Goal: Transaction & Acquisition: Subscribe to service/newsletter

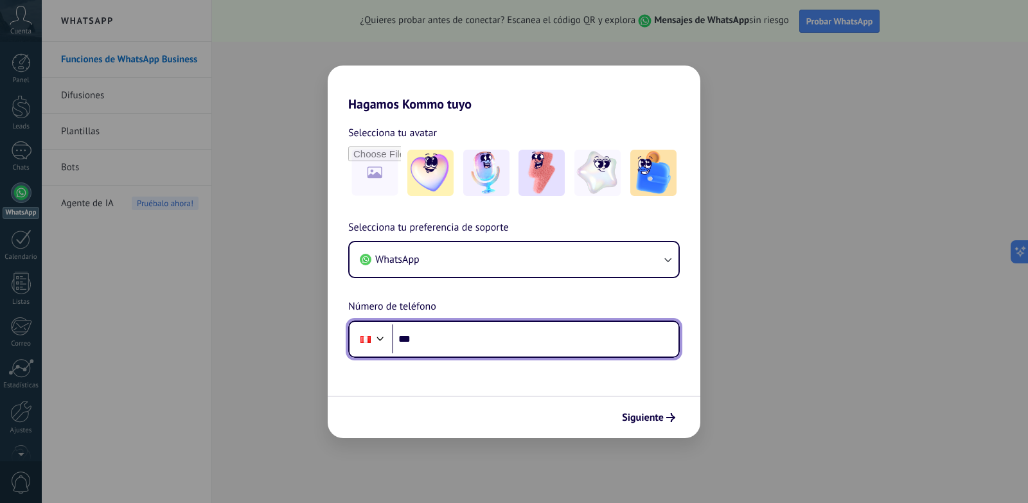
click at [463, 332] on input "***" at bounding box center [535, 339] width 286 height 30
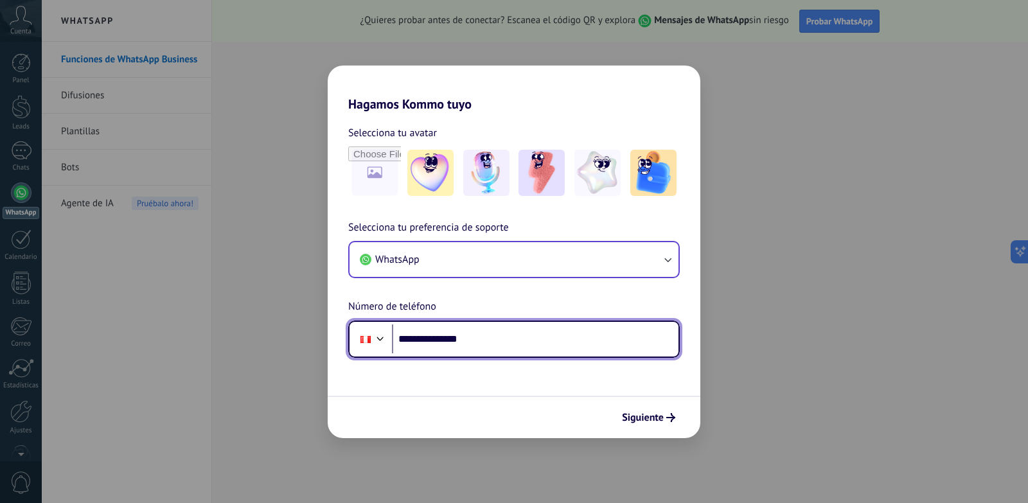
type input "**********"
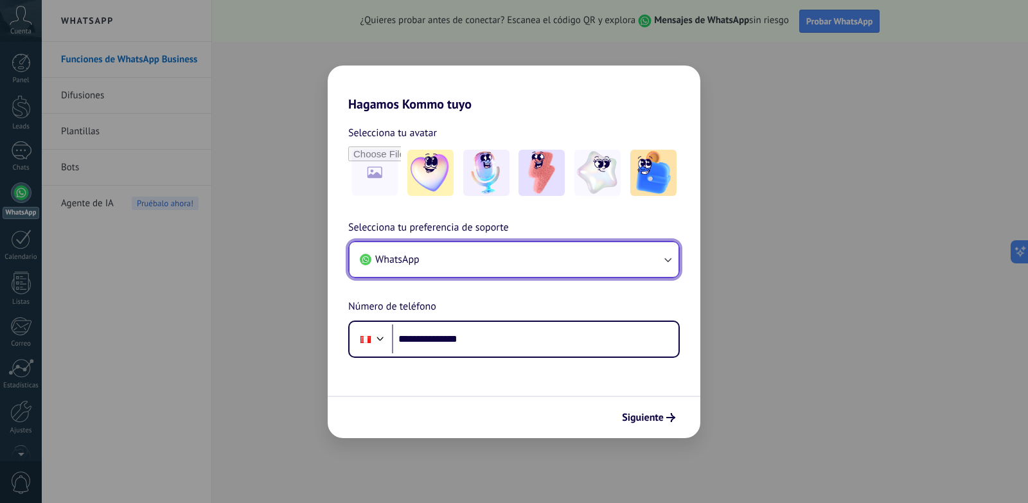
click at [463, 261] on button "WhatsApp" at bounding box center [513, 259] width 329 height 35
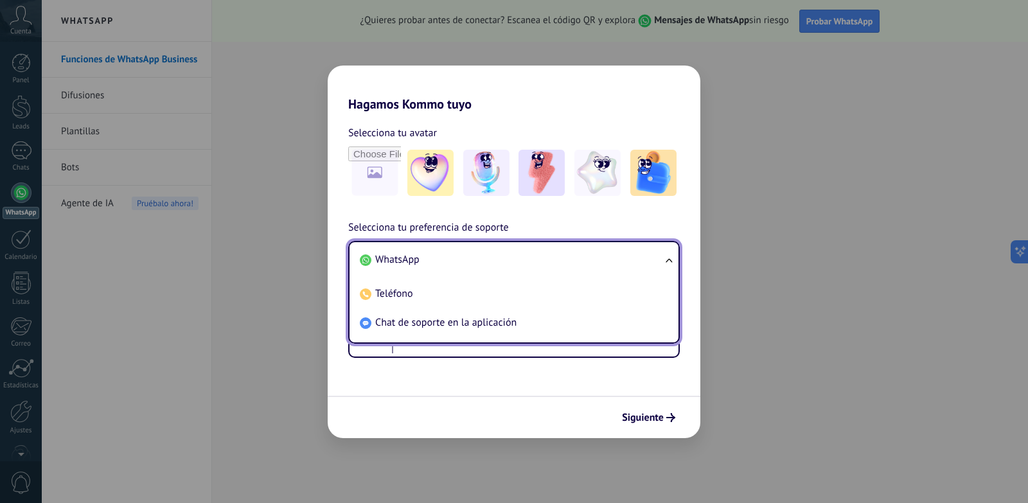
click at [463, 261] on li "WhatsApp" at bounding box center [511, 259] width 313 height 29
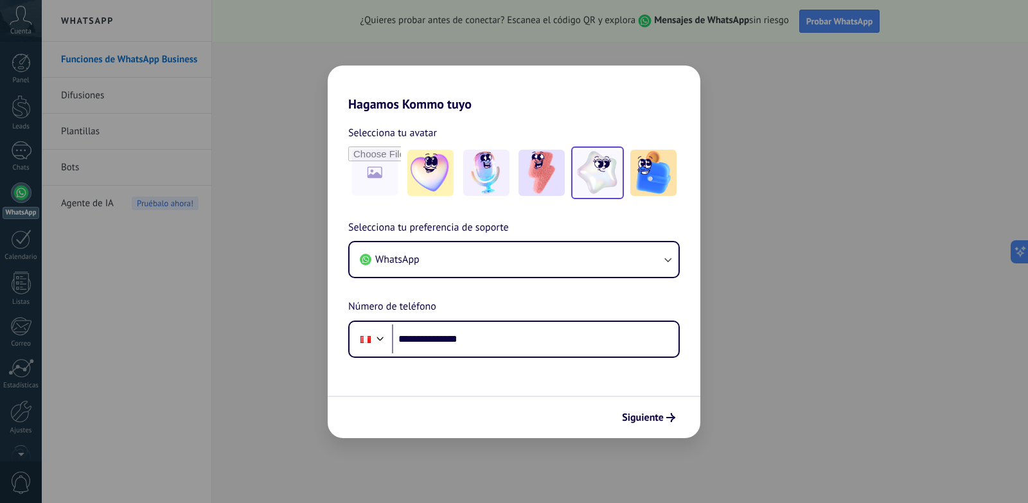
click at [594, 170] on img at bounding box center [597, 173] width 46 height 46
click at [652, 170] on img at bounding box center [653, 173] width 46 height 46
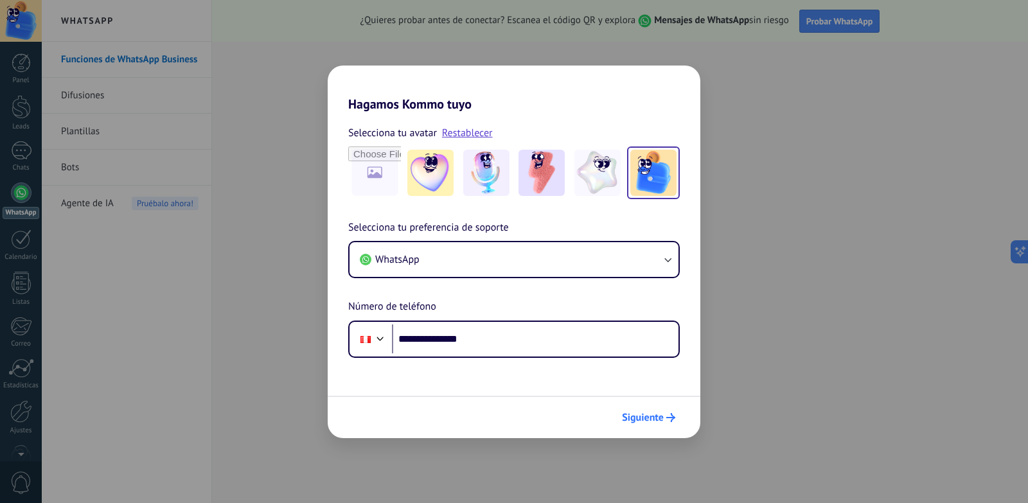
click at [648, 416] on span "Siguiente" at bounding box center [643, 417] width 42 height 9
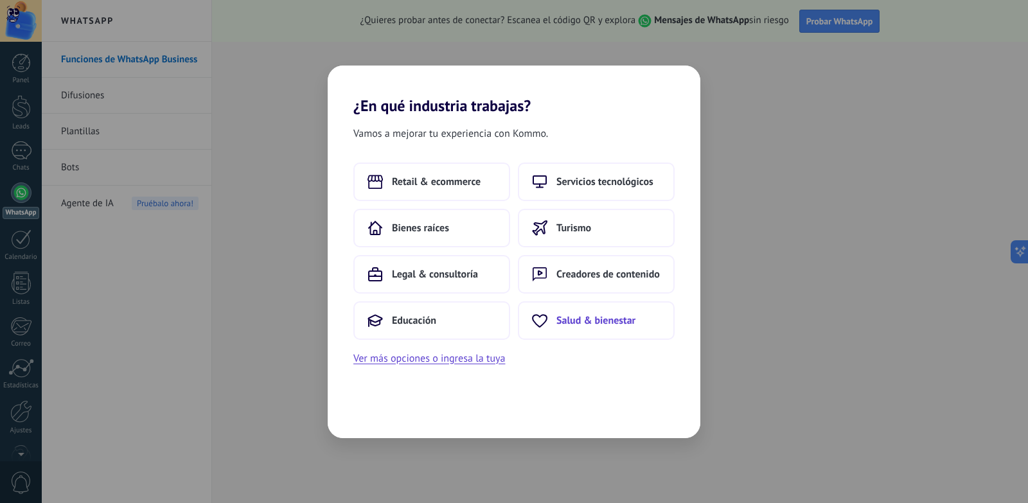
click at [572, 321] on span "Salud & bienestar" at bounding box center [595, 320] width 79 height 13
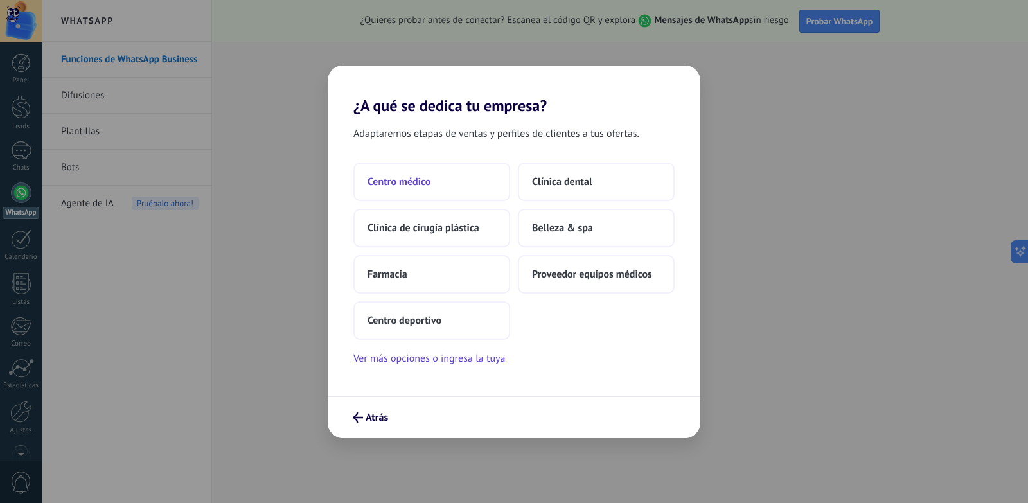
click at [416, 191] on button "Centro médico" at bounding box center [431, 181] width 157 height 39
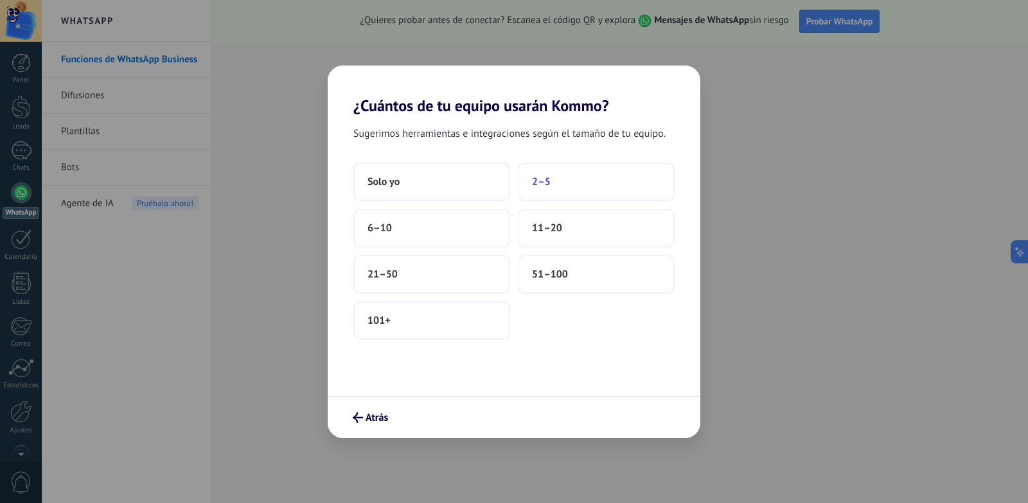
click at [547, 189] on button "2–5" at bounding box center [596, 181] width 157 height 39
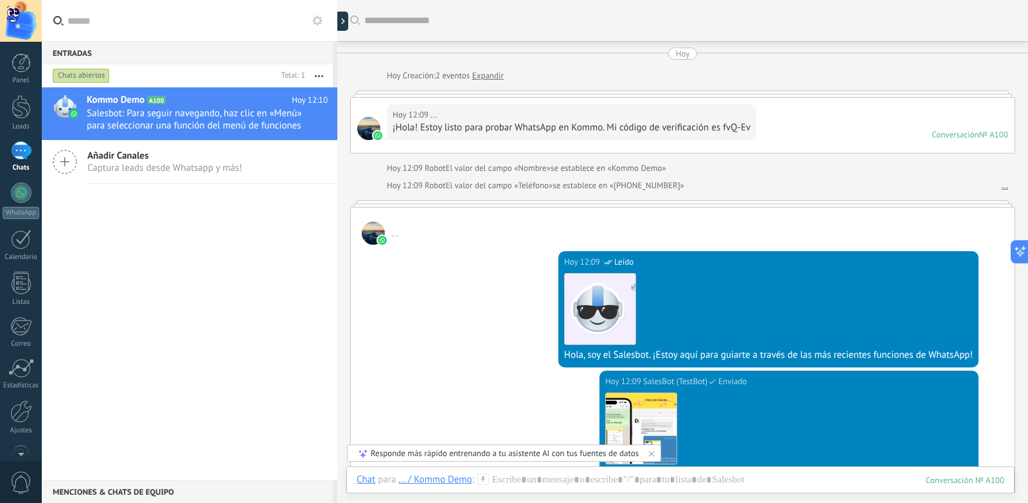
click at [367, 226] on div at bounding box center [373, 233] width 23 height 23
click at [365, 123] on div at bounding box center [368, 128] width 23 height 23
click at [366, 124] on div at bounding box center [368, 128] width 23 height 23
click at [413, 118] on div "Contestar Reenviar Copiar link 👍 👎 ❤️ 🤔 😂" at bounding box center [446, 164] width 108 height 121
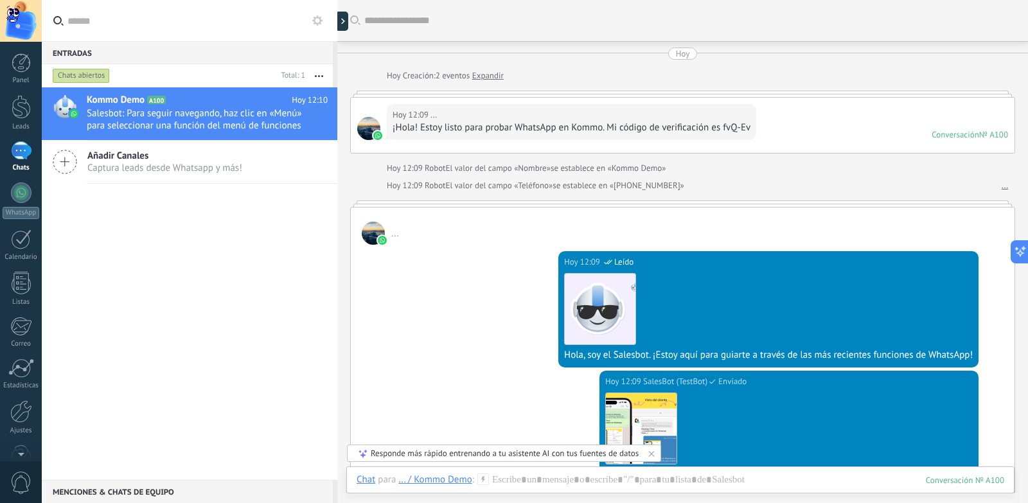
click at [487, 283] on div "[DATE] 12:09 SalesBot (TestBot) Leído Descargar Hola, soy el Salesbot. ¡Estoy a…" at bounding box center [682, 308] width 663 height 126
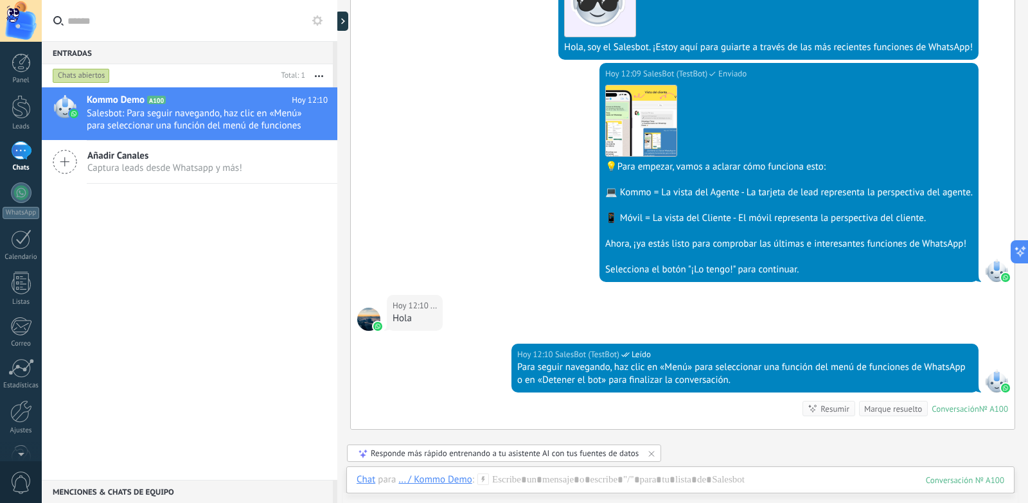
scroll to position [321, 0]
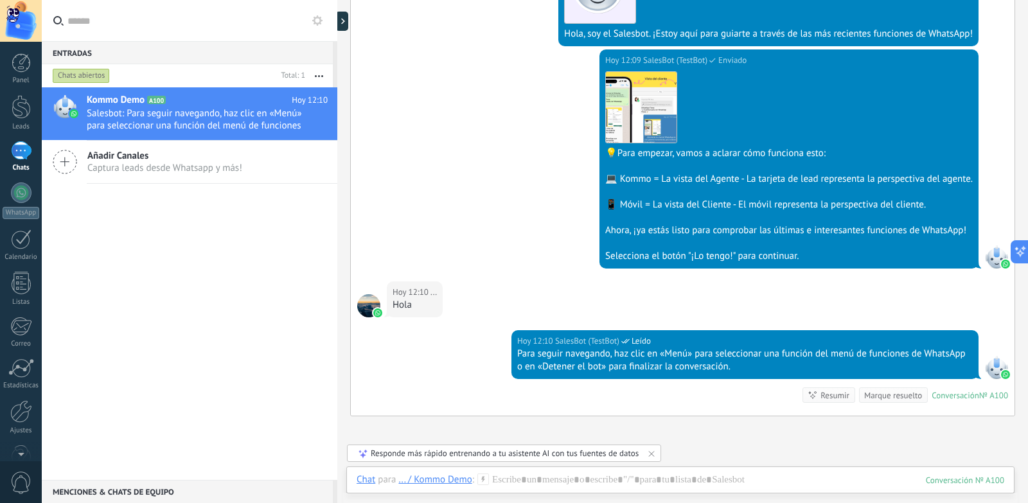
click at [24, 151] on div "1" at bounding box center [21, 150] width 21 height 19
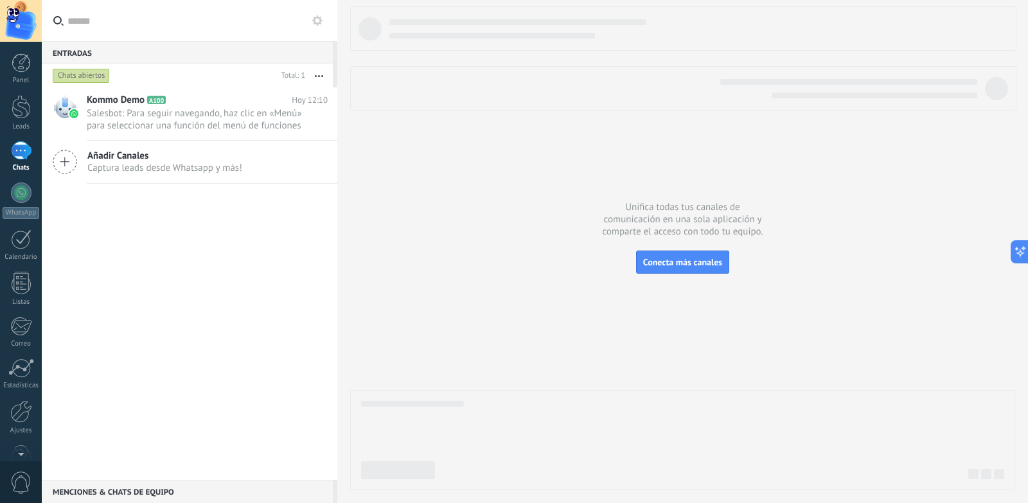
click at [317, 19] on icon at bounding box center [317, 20] width 10 height 10
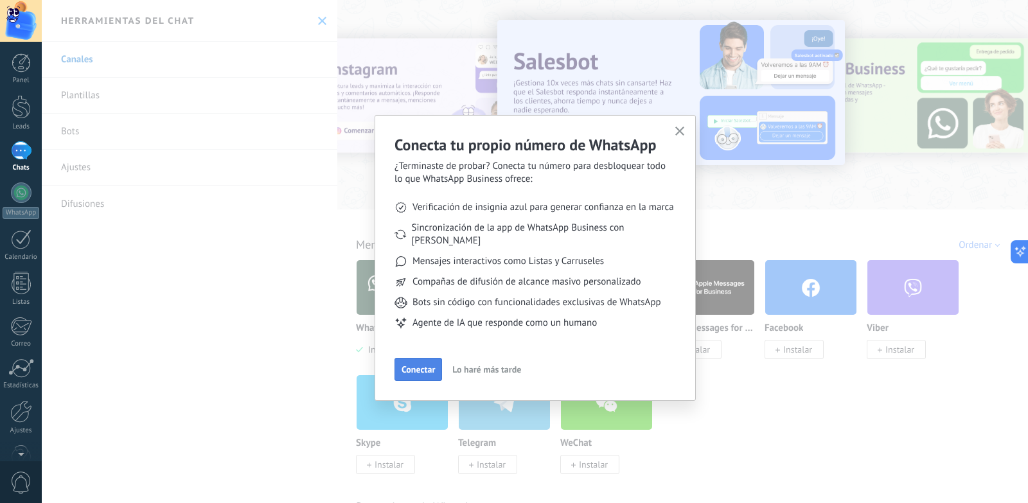
click at [418, 365] on span "Conectar" at bounding box center [417, 369] width 33 height 9
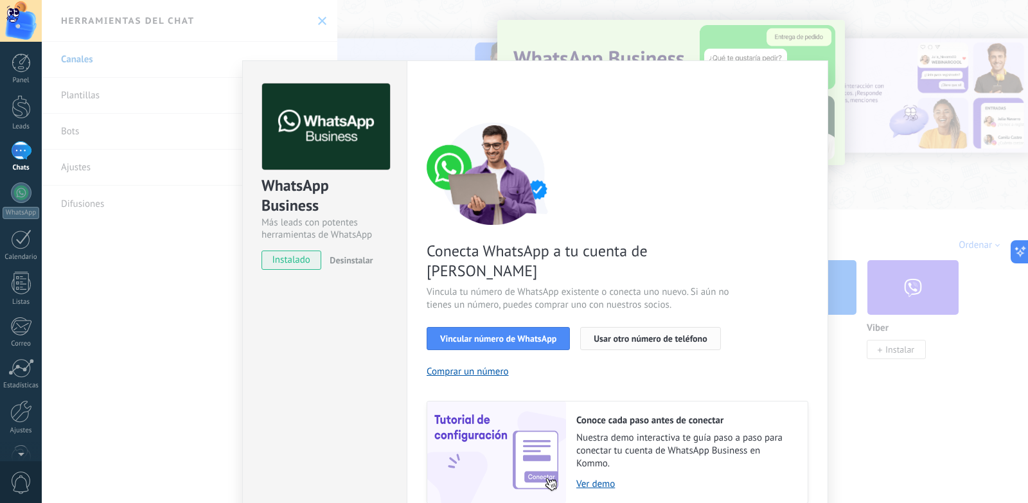
scroll to position [38, 0]
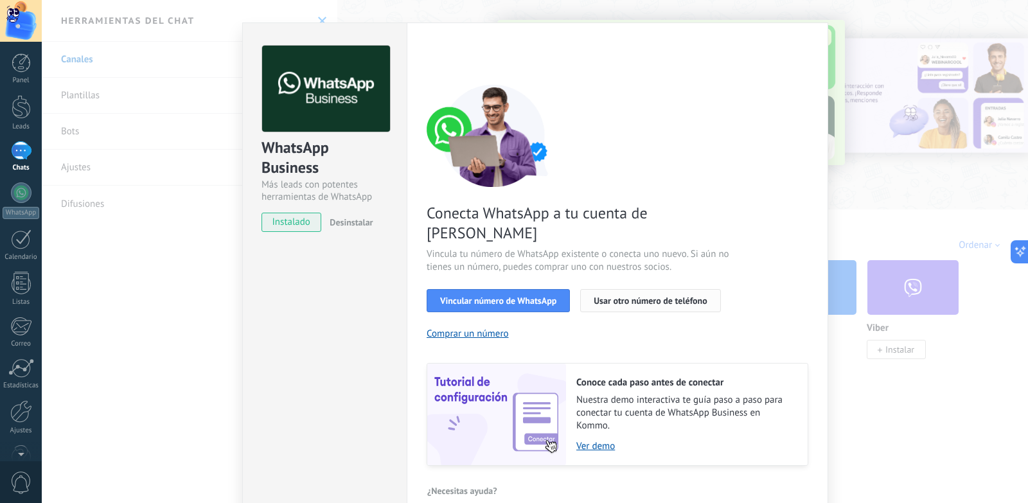
click at [627, 289] on button "Usar otro número de teléfono" at bounding box center [650, 300] width 140 height 23
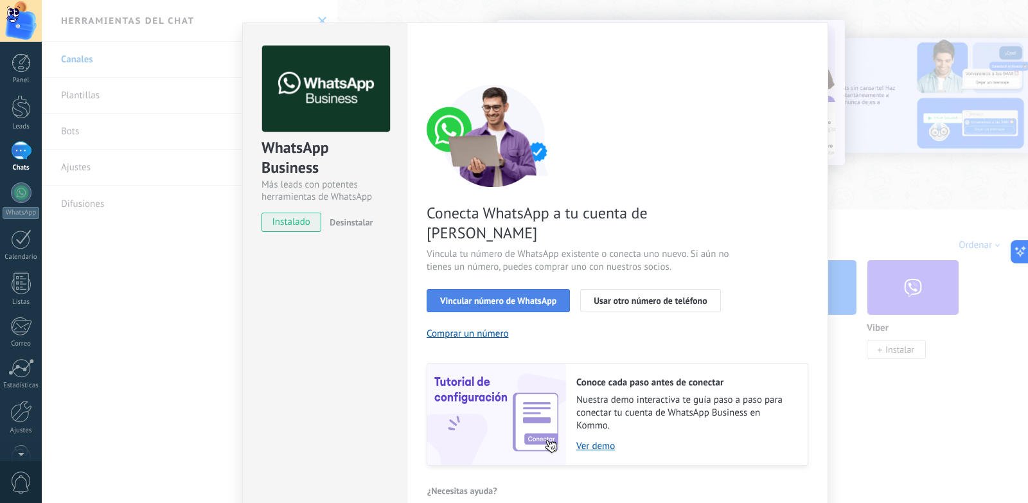
click at [505, 296] on span "Vincular número de WhatsApp" at bounding box center [498, 300] width 116 height 9
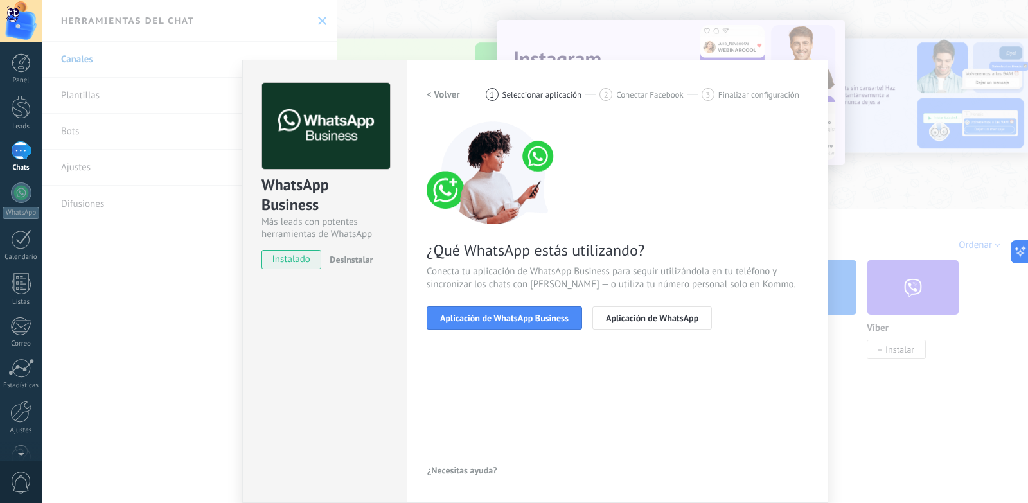
scroll to position [1, 0]
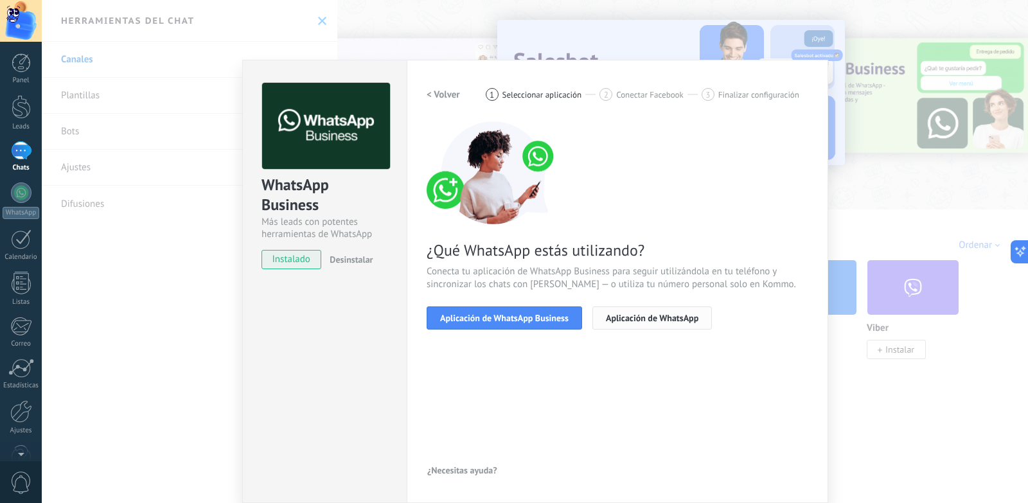
click at [631, 322] on span "Aplicación de WhatsApp" at bounding box center [652, 317] width 92 height 9
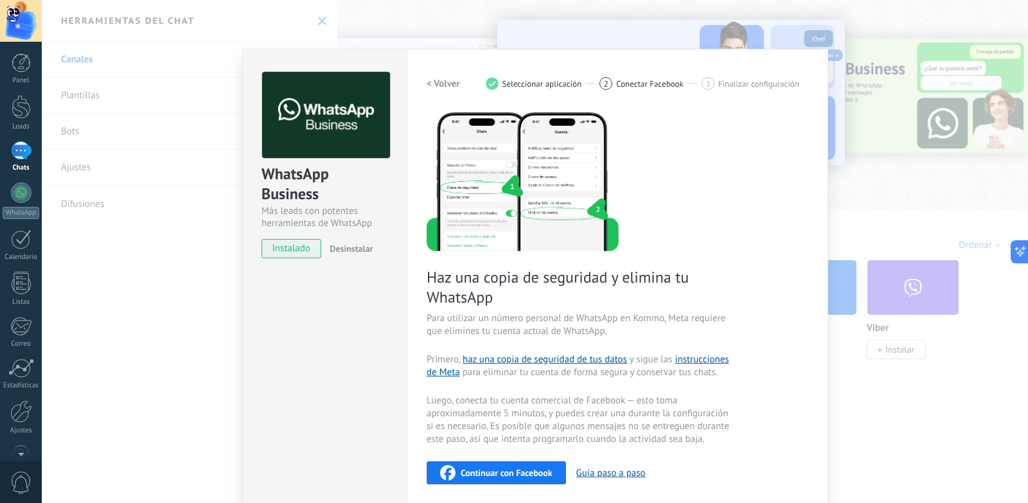
scroll to position [0, 0]
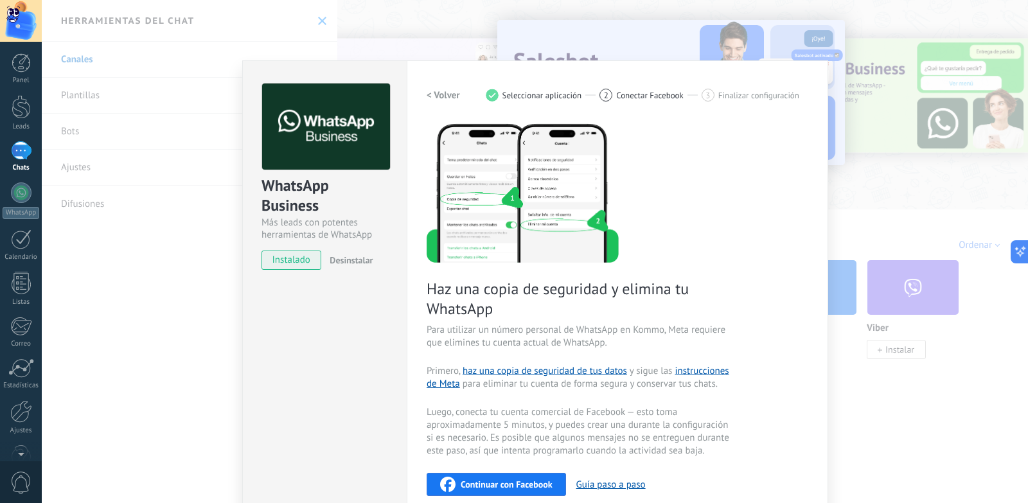
click at [859, 69] on div "WhatsApp Business Más leads con potentes herramientas de WhatsApp instalado Des…" at bounding box center [535, 251] width 986 height 503
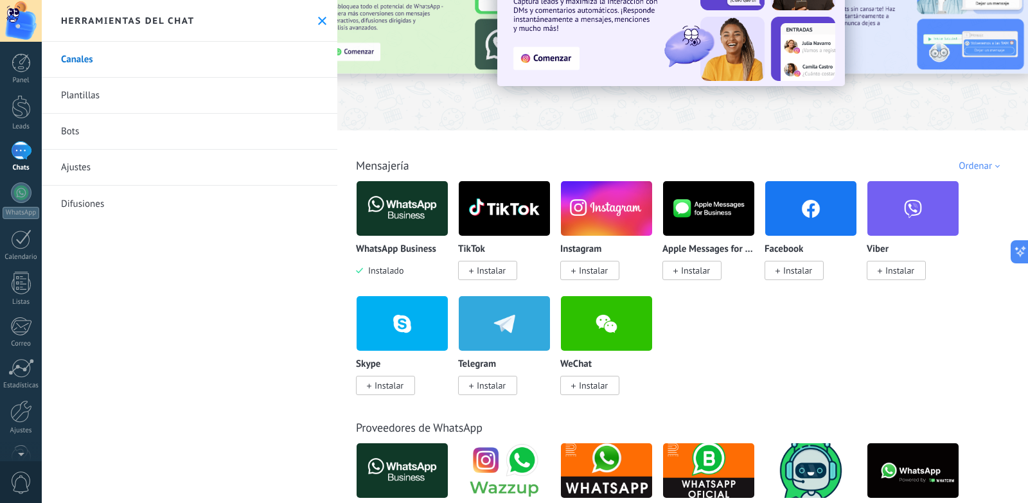
scroll to position [64, 0]
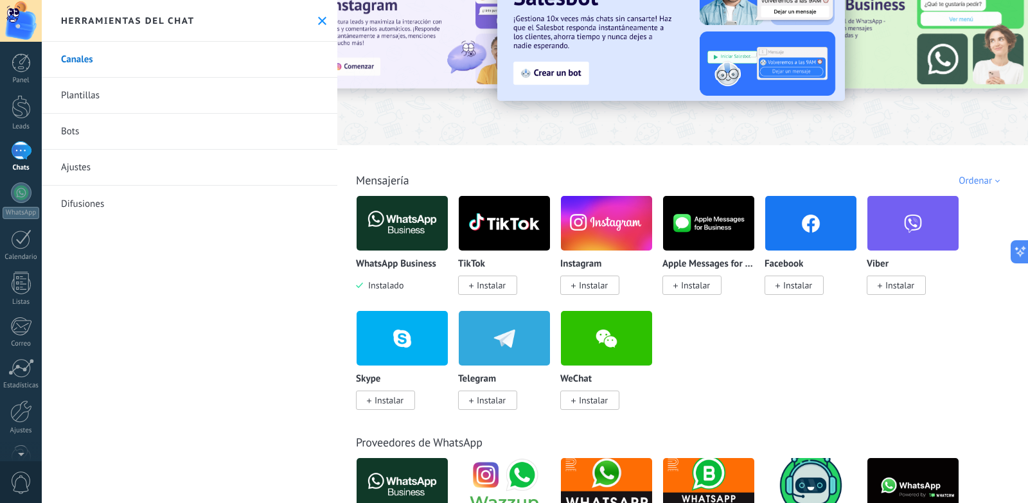
click at [383, 262] on p "WhatsApp Business" at bounding box center [396, 264] width 80 height 11
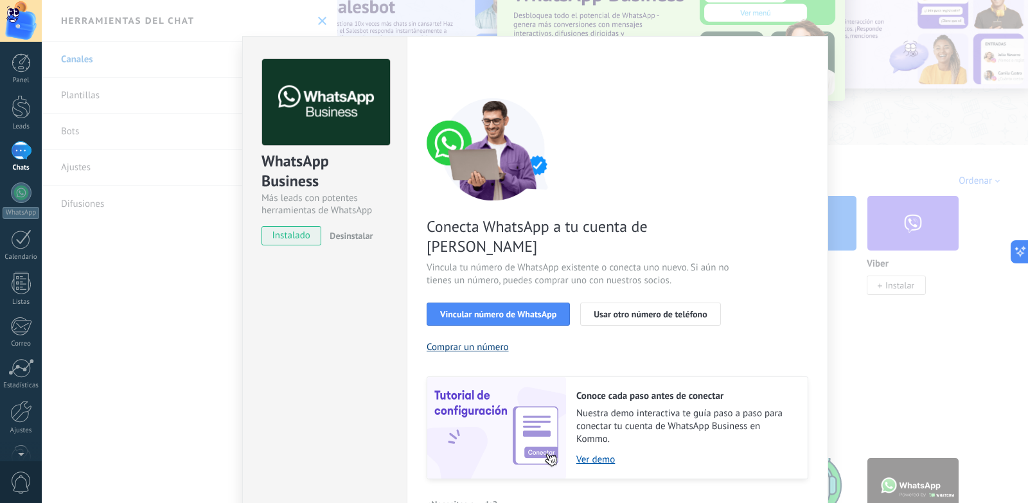
scroll to position [38, 0]
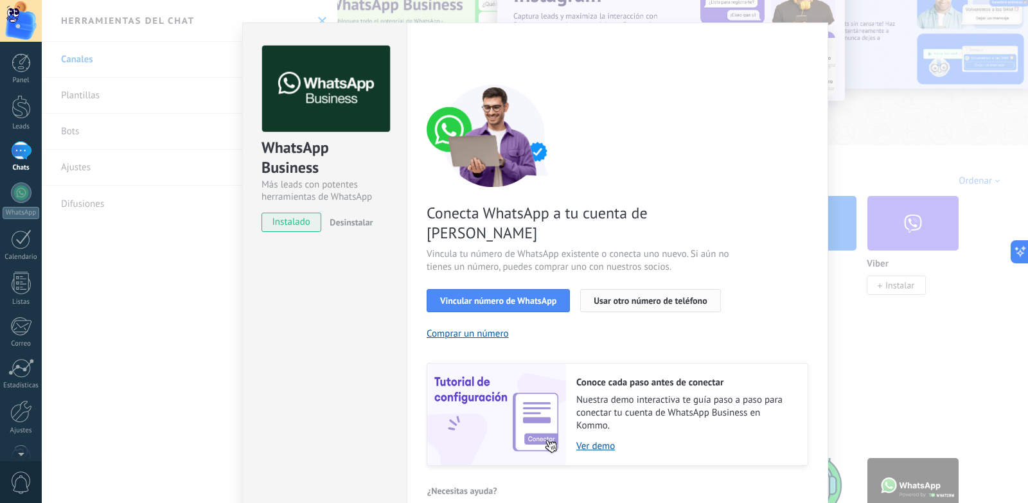
click at [618, 296] on span "Usar otro número de teléfono" at bounding box center [649, 300] width 113 height 9
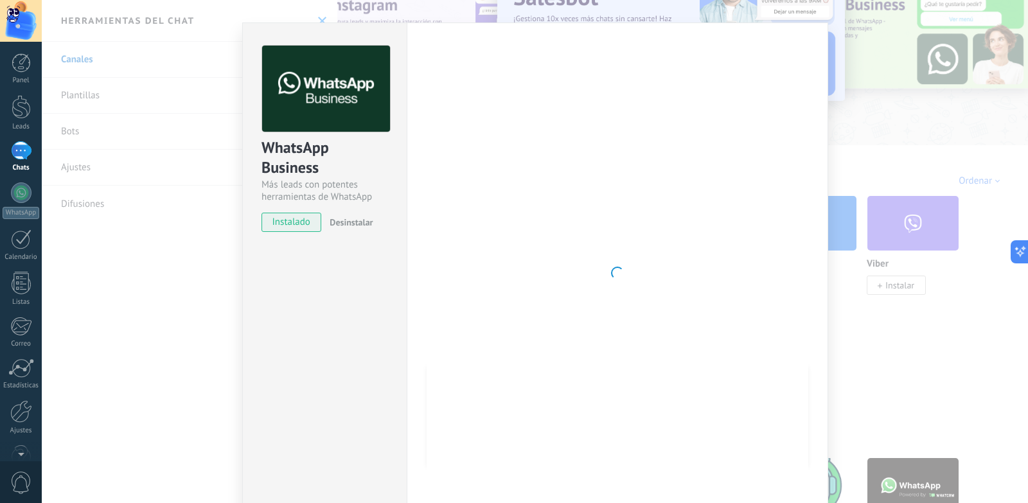
click at [920, 80] on div "WhatsApp Business Más leads con potentes herramientas de WhatsApp instalado Des…" at bounding box center [535, 251] width 986 height 503
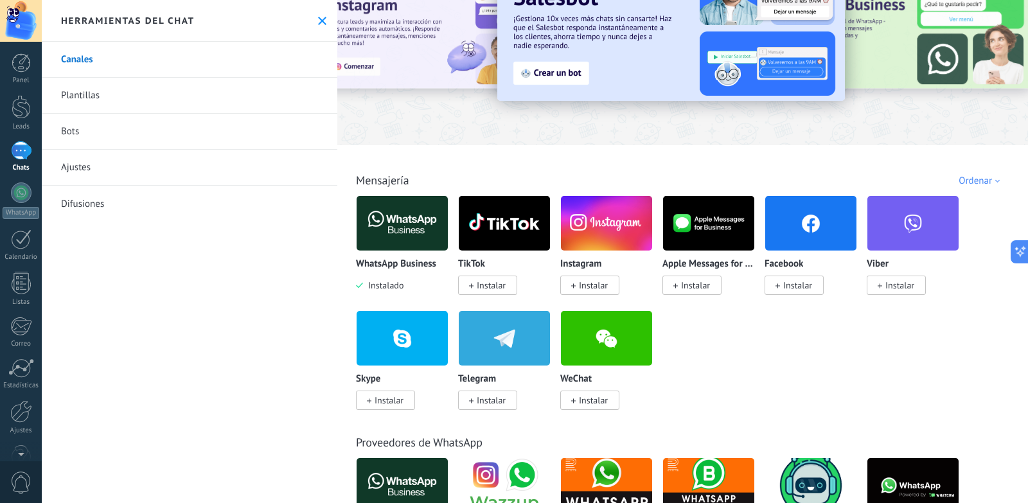
scroll to position [0, 0]
click at [392, 233] on img at bounding box center [401, 223] width 91 height 62
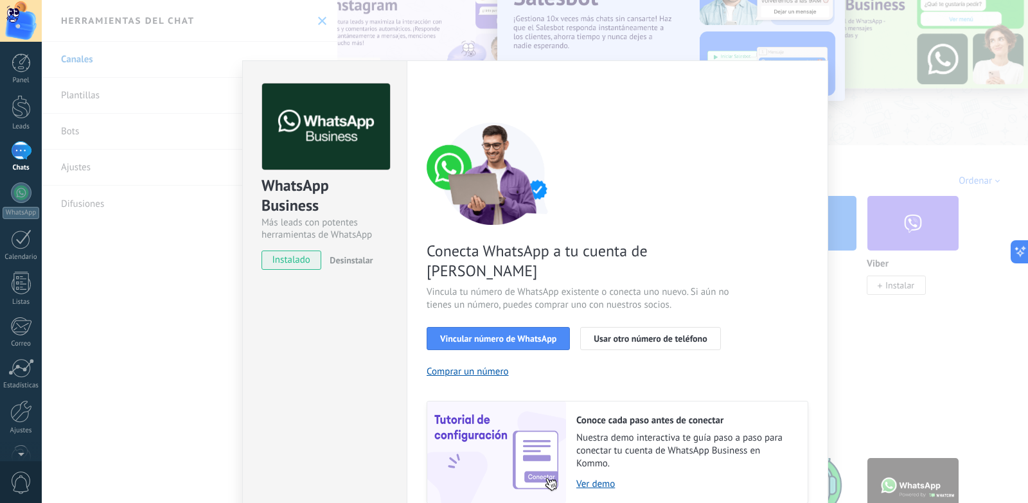
click at [392, 233] on div "WhatsApp Business Más leads con potentes herramientas de WhatsApp instalado Des…" at bounding box center [325, 170] width 164 height 219
click at [613, 334] on span "Usar otro número de teléfono" at bounding box center [649, 338] width 113 height 9
click at [504, 334] on span "Vincular número de WhatsApp" at bounding box center [498, 338] width 116 height 9
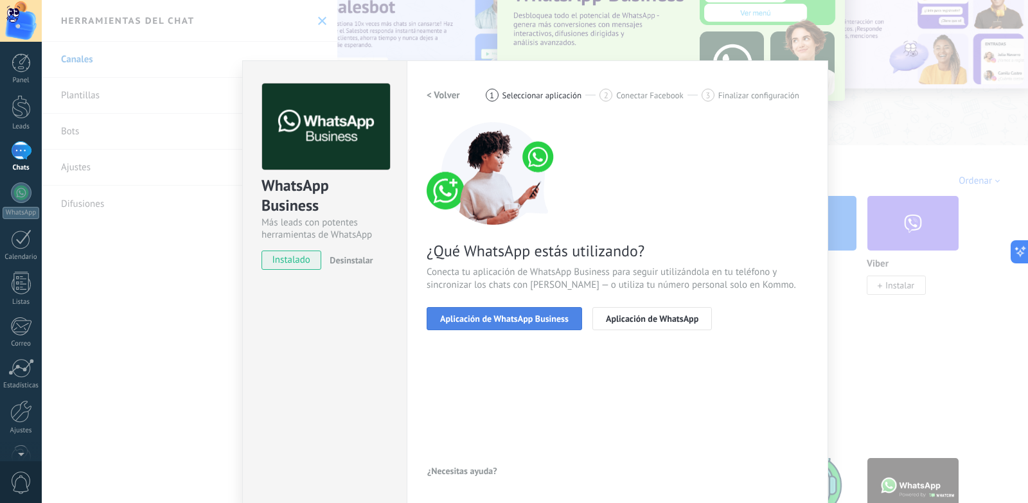
click at [531, 309] on button "Aplicación de WhatsApp Business" at bounding box center [503, 318] width 155 height 23
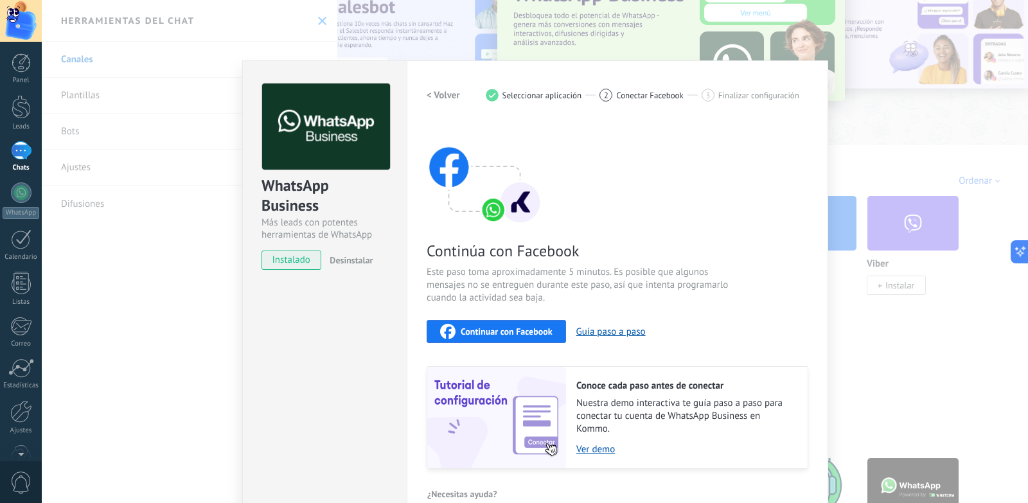
click at [432, 85] on button "< Volver" at bounding box center [442, 94] width 33 height 23
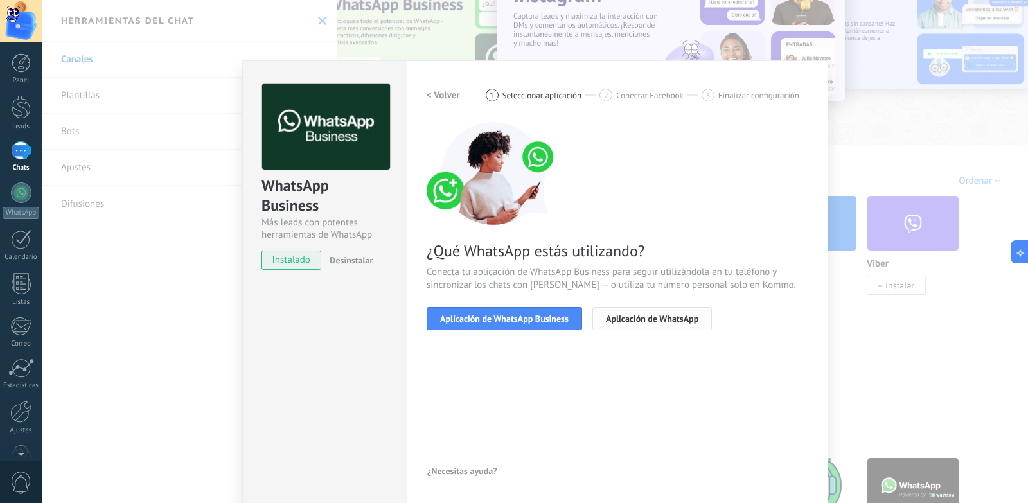
click at [647, 321] on span "Aplicación de WhatsApp" at bounding box center [652, 318] width 92 height 9
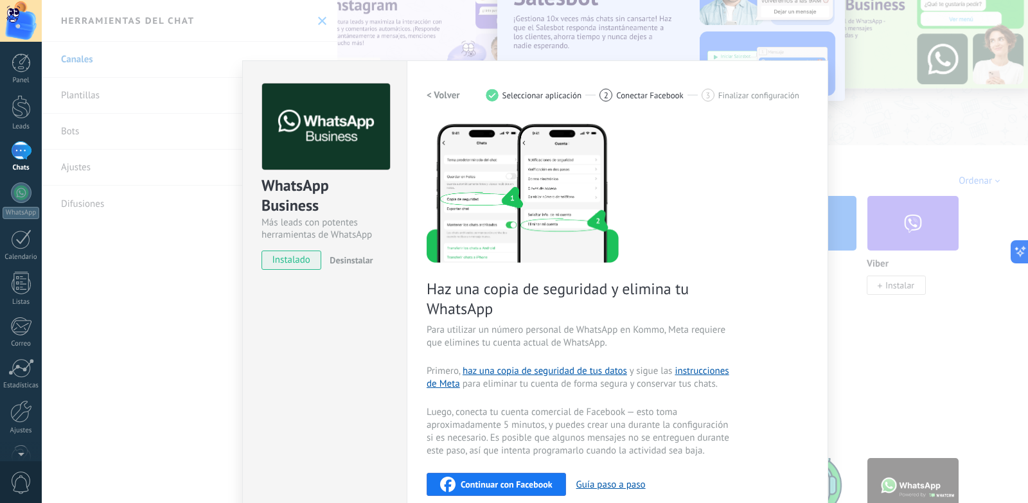
click at [924, 150] on div "WhatsApp Business Más leads con potentes herramientas de WhatsApp instalado Des…" at bounding box center [535, 251] width 986 height 503
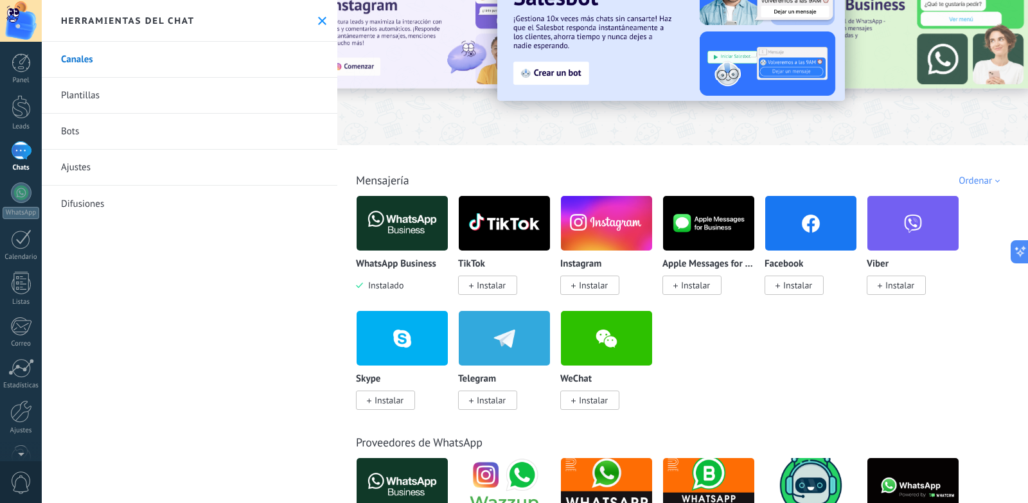
click at [365, 287] on span "Instalado" at bounding box center [383, 285] width 40 height 12
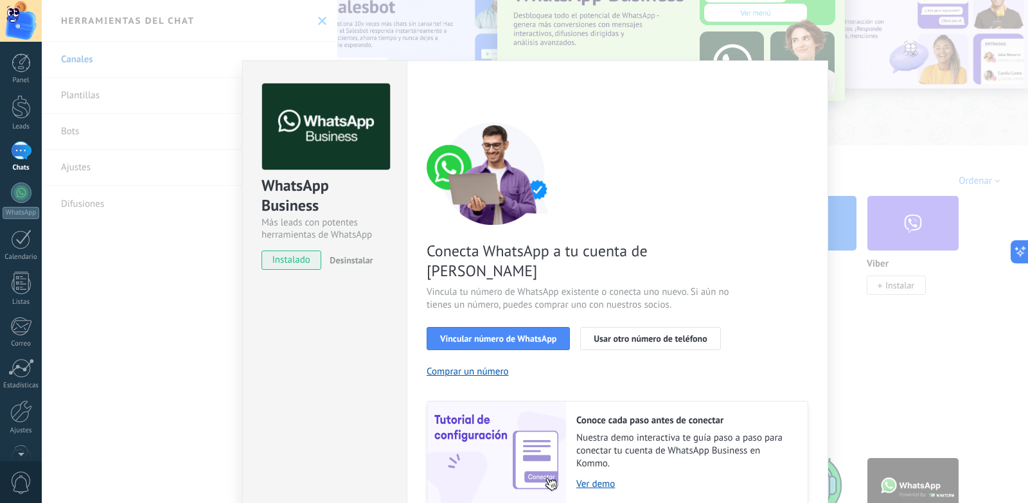
click at [913, 158] on div "WhatsApp Business Más leads con potentes herramientas de WhatsApp instalado Des…" at bounding box center [535, 251] width 986 height 503
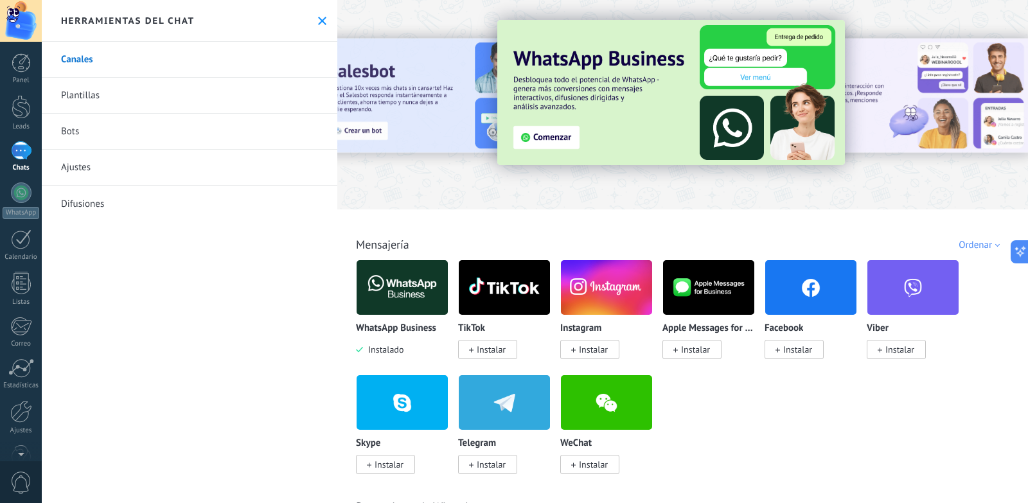
click at [548, 136] on img at bounding box center [670, 92] width 347 height 145
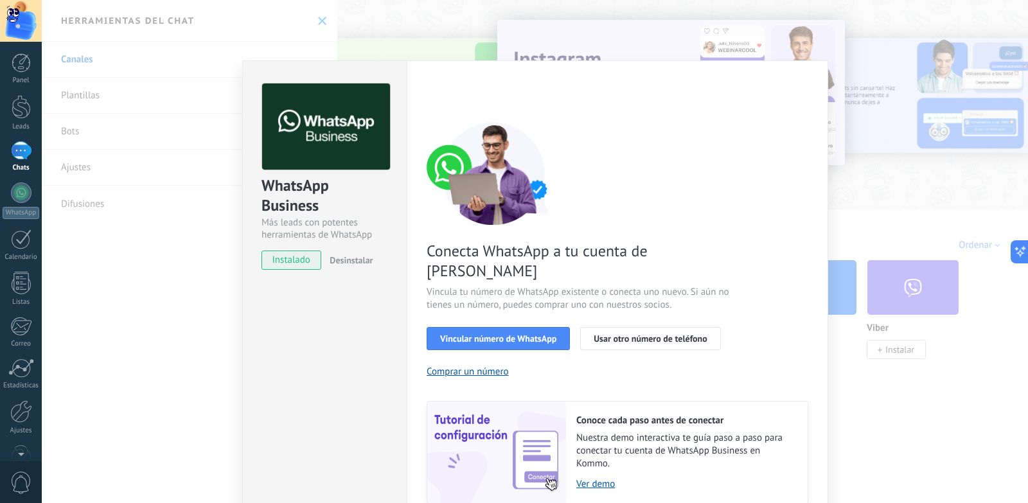
click at [300, 261] on span "instalado" at bounding box center [291, 259] width 58 height 19
click at [513, 334] on span "Vincular número de WhatsApp" at bounding box center [498, 338] width 116 height 9
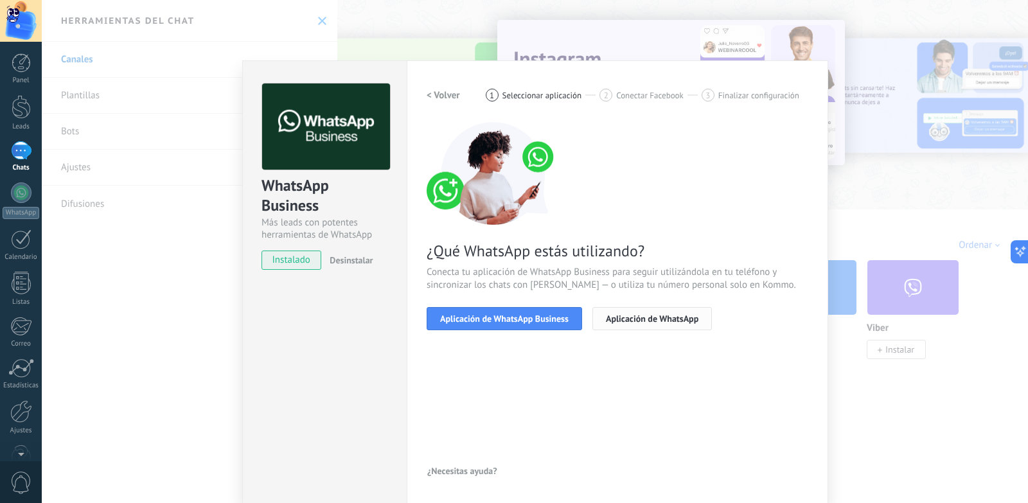
click at [658, 309] on button "Aplicación de WhatsApp" at bounding box center [651, 318] width 119 height 23
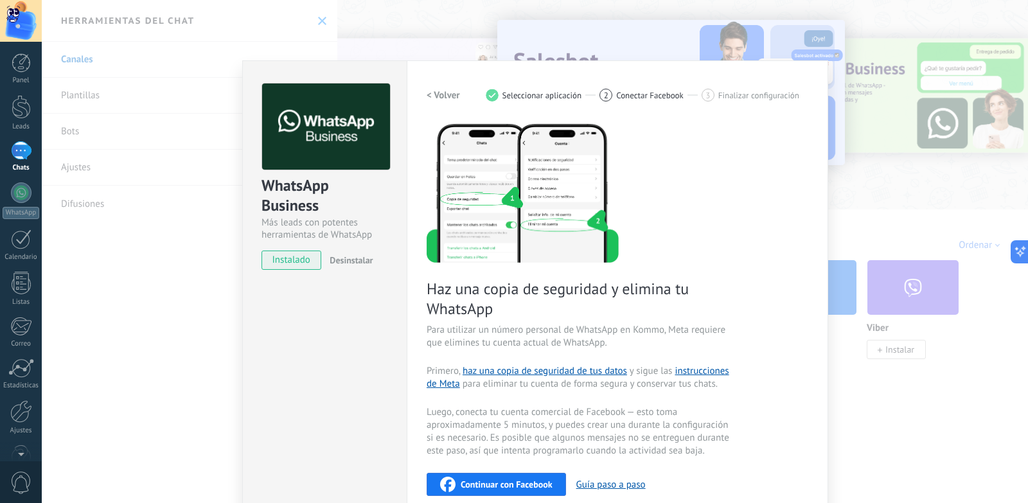
click at [446, 91] on h2 "< Volver" at bounding box center [442, 95] width 33 height 12
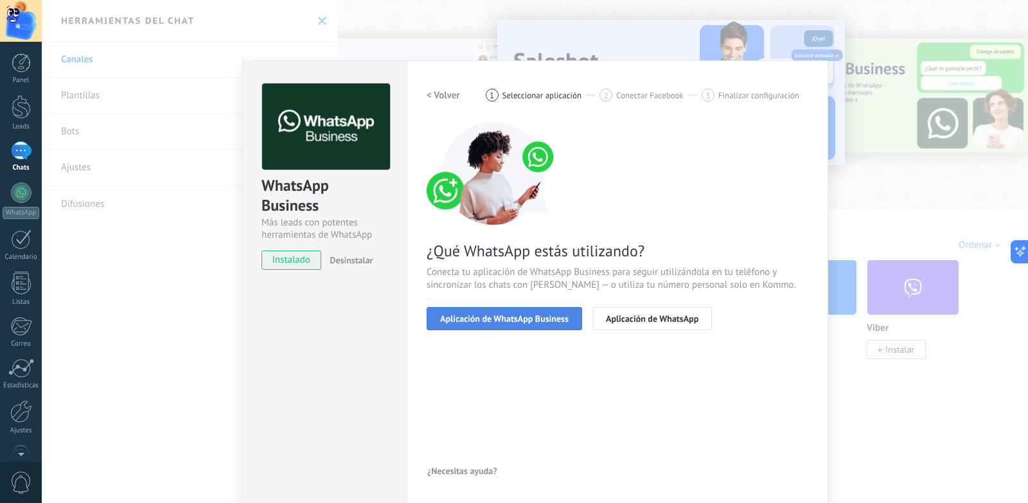
click at [498, 317] on span "Aplicación de WhatsApp Business" at bounding box center [504, 318] width 128 height 9
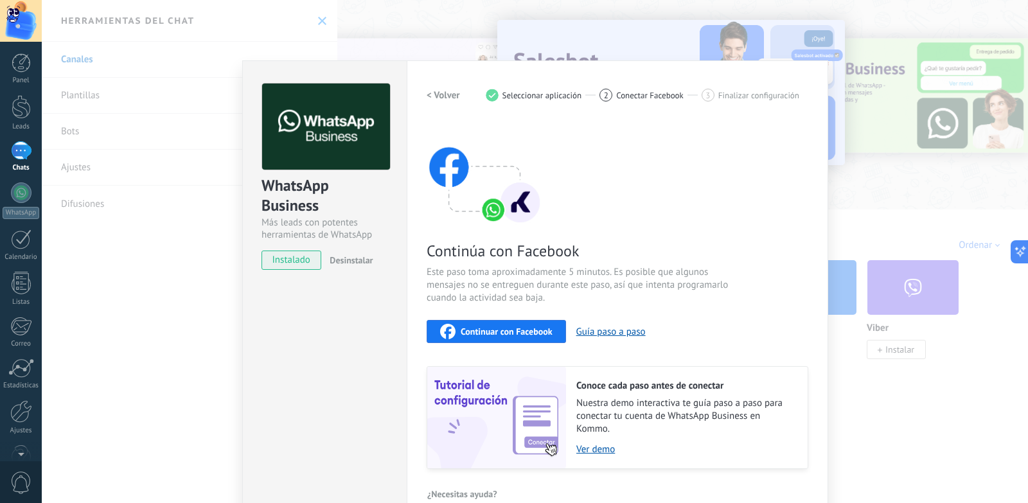
click at [541, 335] on span "Continuar con Facebook" at bounding box center [506, 331] width 92 height 9
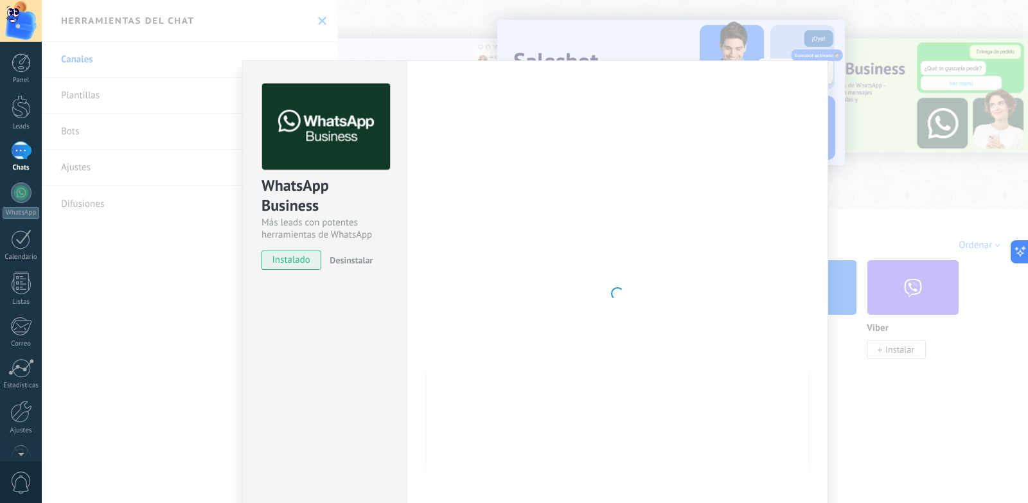
drag, startPoint x: 245, startPoint y: 1, endPoint x: 204, endPoint y: 69, distance: 79.2
drag, startPoint x: 204, startPoint y: 69, endPoint x: 550, endPoint y: 167, distance: 359.0
click at [550, 167] on div at bounding box center [616, 293] width 381 height 420
click at [550, 177] on div at bounding box center [616, 293] width 381 height 420
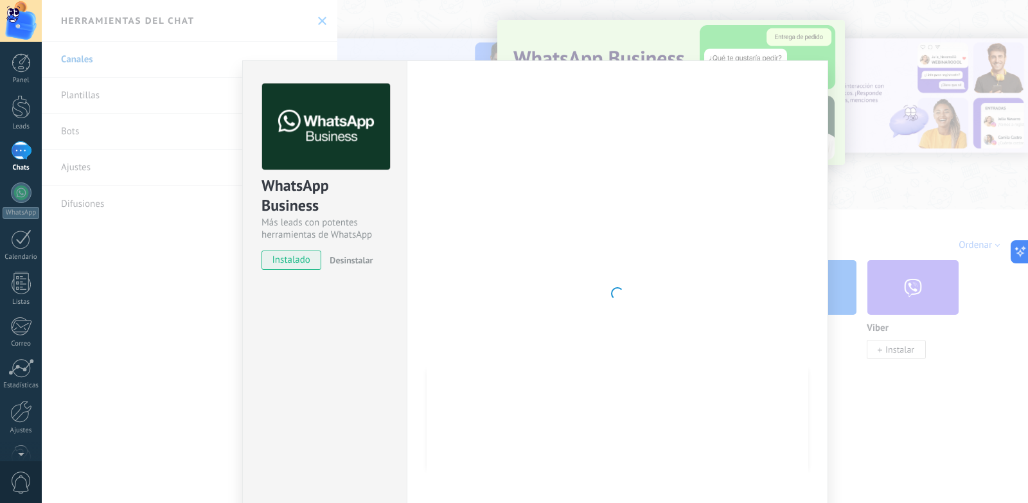
drag, startPoint x: 316, startPoint y: 39, endPoint x: 297, endPoint y: 47, distance: 20.4
click at [313, 44] on div "WhatsApp Business Más leads con potentes herramientas de WhatsApp instalado Des…" at bounding box center [535, 251] width 986 height 503
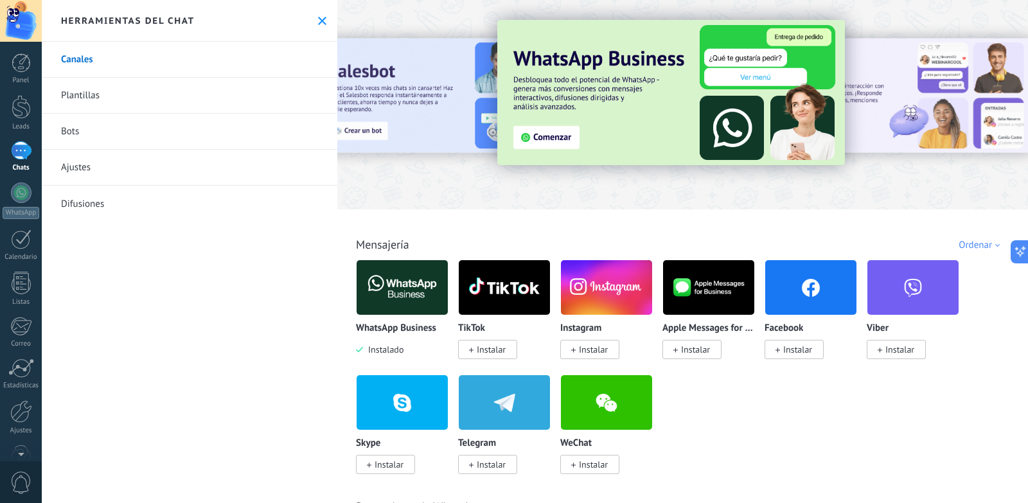
click at [22, 17] on div at bounding box center [21, 21] width 42 height 42
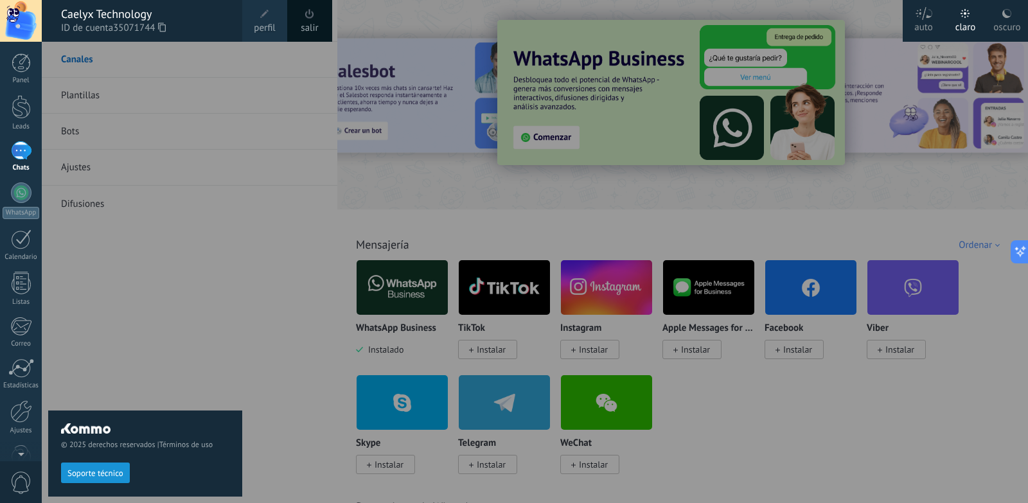
click at [304, 26] on link "salir" at bounding box center [309, 28] width 17 height 14
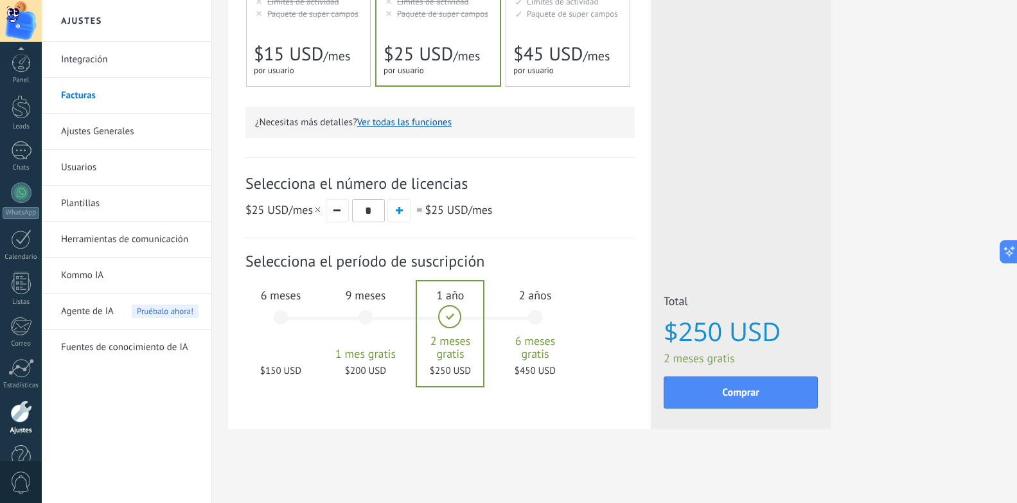
scroll to position [31, 0]
click at [18, 176] on div "WhatsApp" at bounding box center [21, 181] width 37 height 12
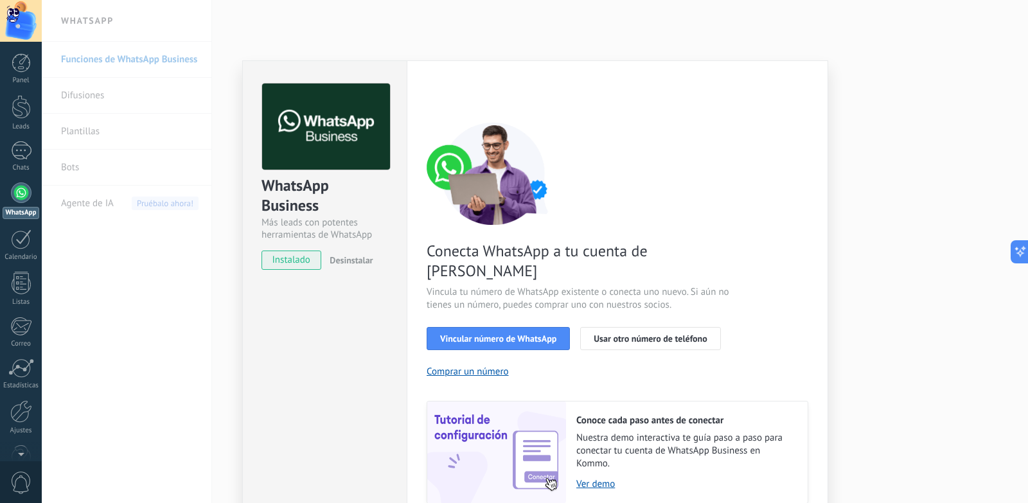
click at [310, 177] on div "WhatsApp Business" at bounding box center [324, 195] width 127 height 41
click at [374, 146] on img at bounding box center [326, 126] width 128 height 87
click at [389, 206] on div "WhatsApp Business Más leads con potentes herramientas de WhatsApp instalado Des…" at bounding box center [325, 170] width 164 height 219
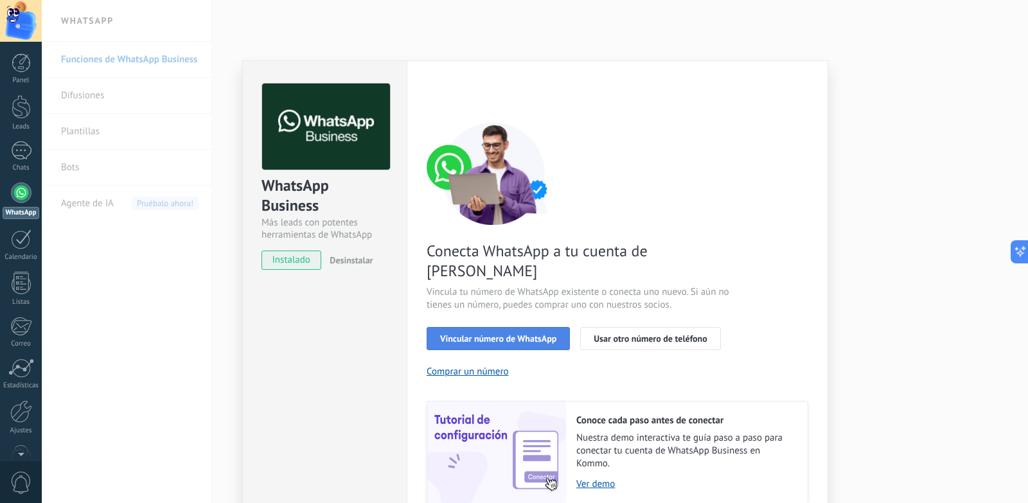
click at [554, 327] on button "Vincular número de WhatsApp" at bounding box center [497, 338] width 143 height 23
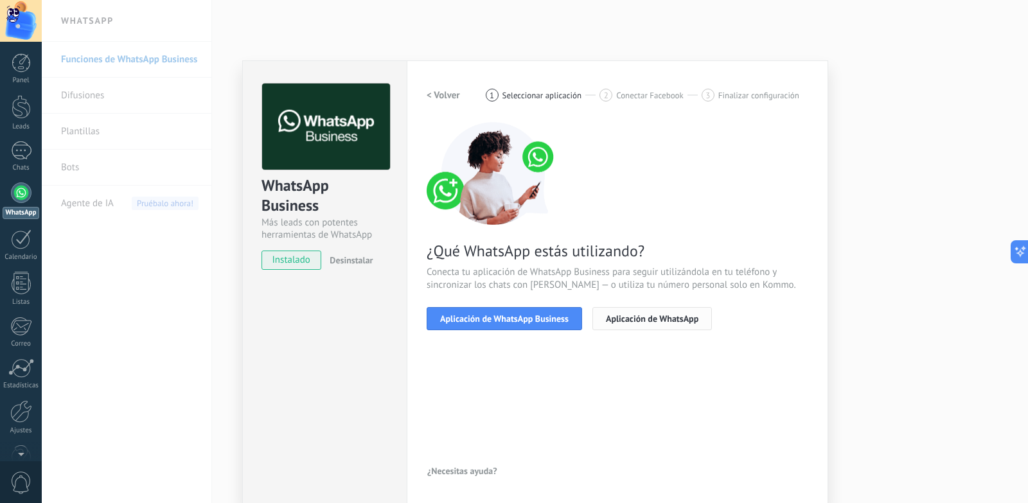
click at [619, 325] on button "Aplicación de WhatsApp" at bounding box center [651, 318] width 119 height 23
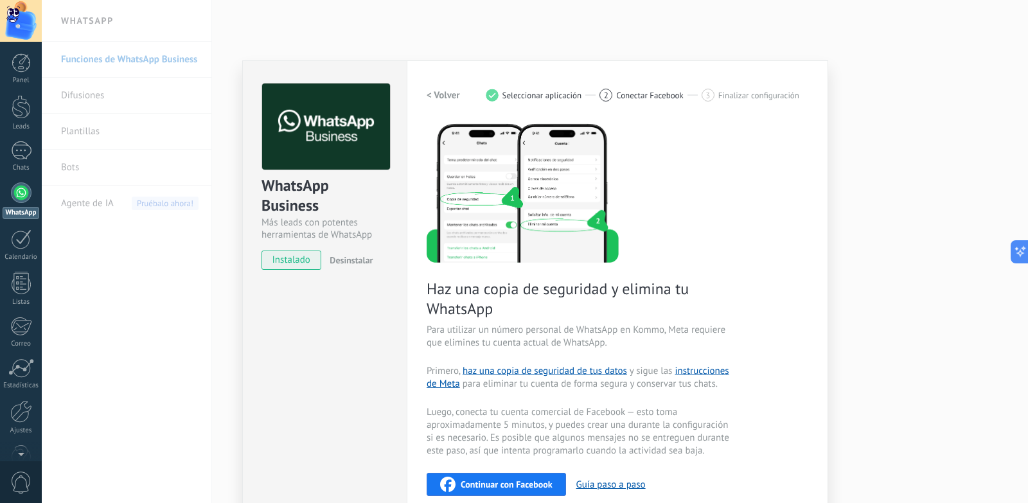
click at [437, 89] on h2 "< Volver" at bounding box center [442, 95] width 33 height 12
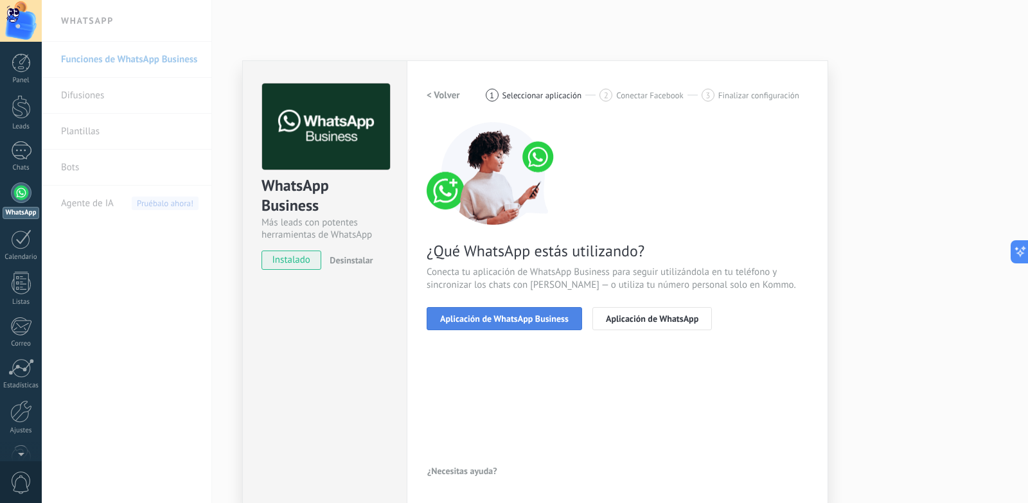
click at [483, 317] on span "Aplicación de WhatsApp Business" at bounding box center [504, 318] width 128 height 9
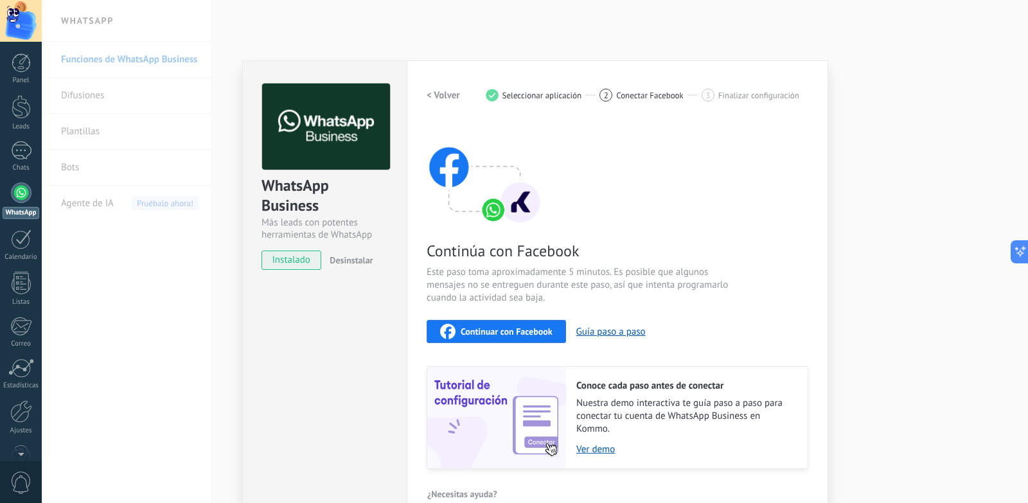
click at [329, 260] on span "Desinstalar" at bounding box center [350, 260] width 43 height 12
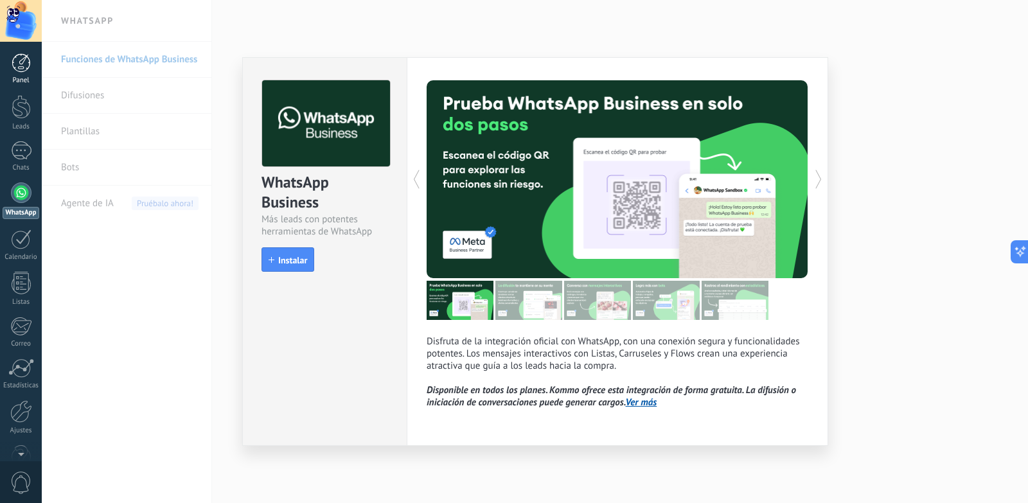
click at [30, 80] on div "Panel" at bounding box center [21, 80] width 37 height 8
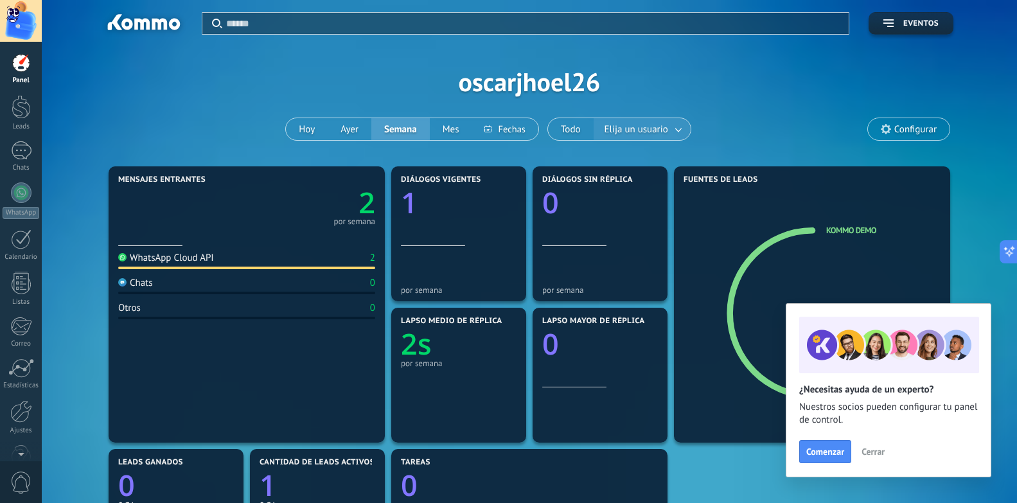
click at [649, 125] on span "Elija un usuario" at bounding box center [636, 129] width 69 height 17
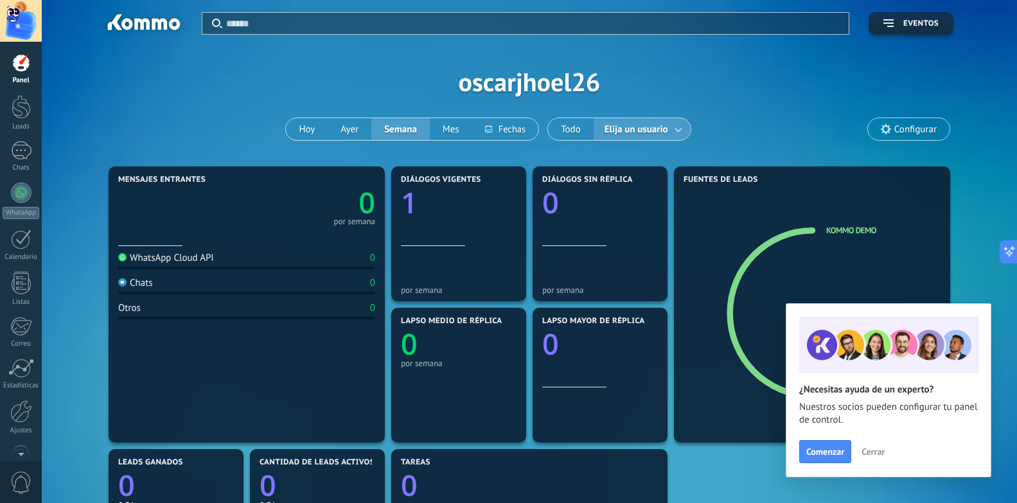
click at [915, 142] on div "Aplicar Eventos oscarjhoel26 Hoy Ayer Semana Mes Todo Elija un usuario Configur…" at bounding box center [529, 81] width 936 height 163
click at [915, 130] on span "Configurar" at bounding box center [915, 129] width 42 height 11
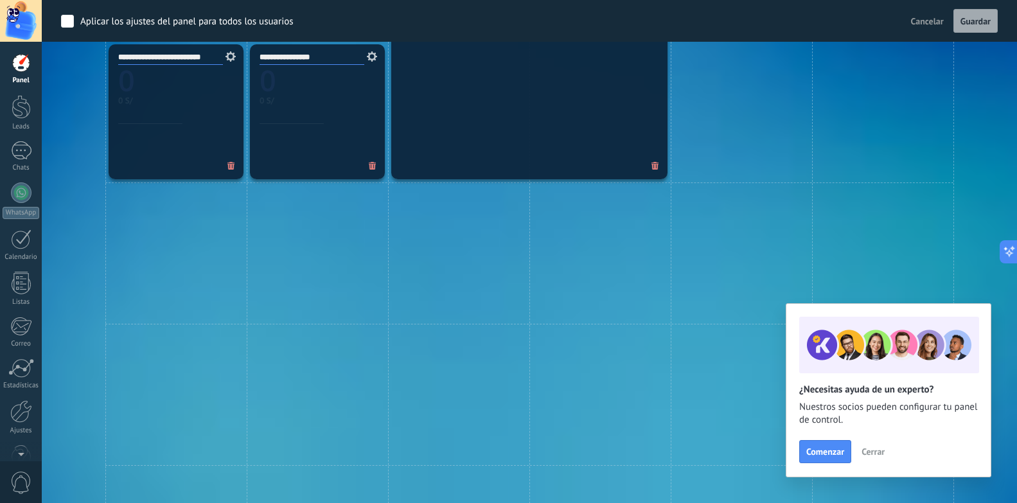
scroll to position [835, 0]
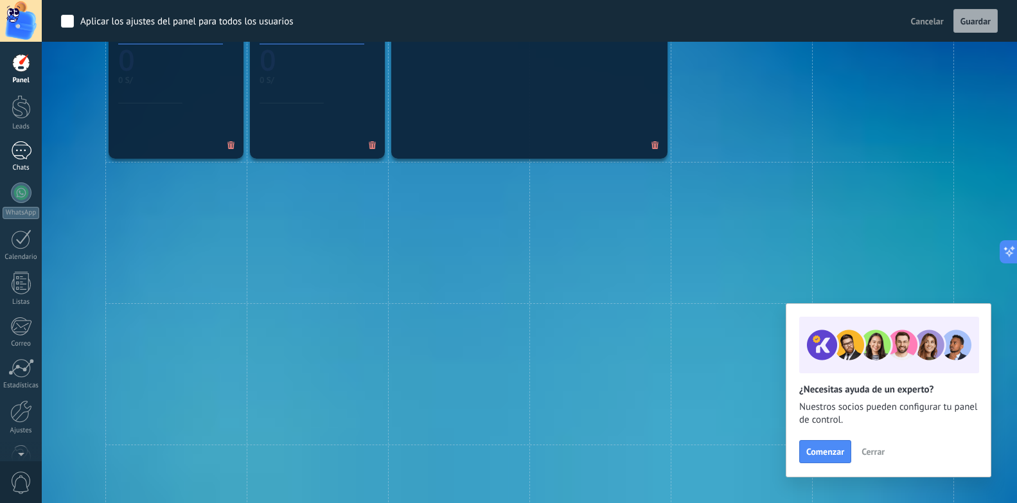
click at [9, 154] on link "Chats" at bounding box center [21, 156] width 42 height 31
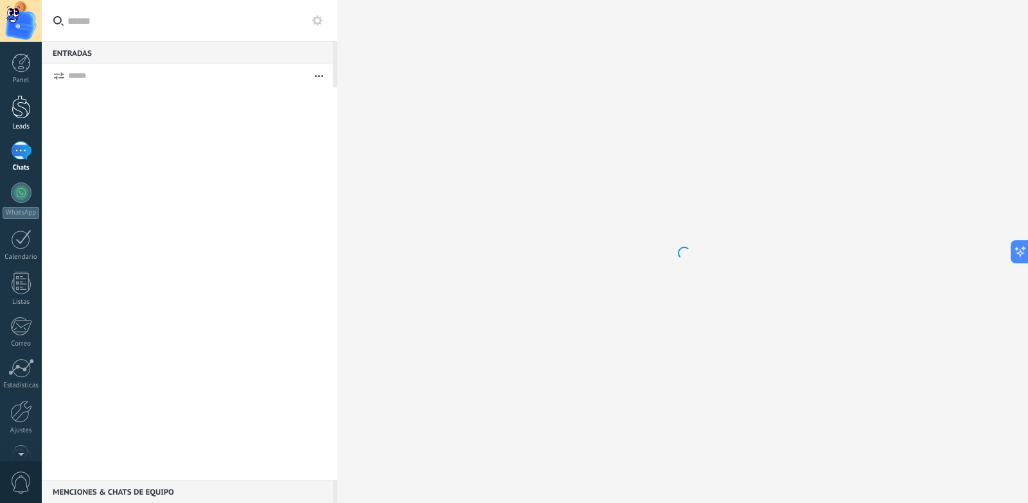
click at [16, 119] on link "Leads" at bounding box center [21, 113] width 42 height 36
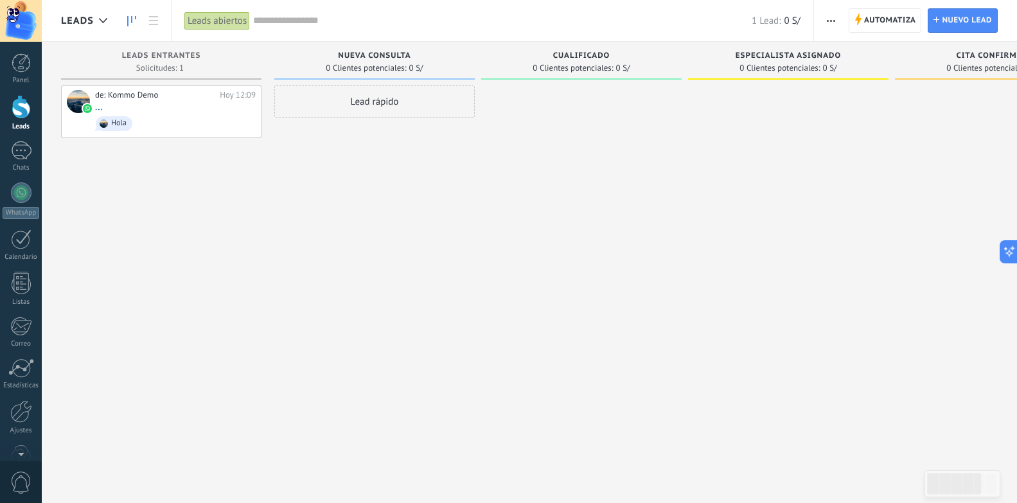
click at [7, 24] on div at bounding box center [21, 21] width 42 height 42
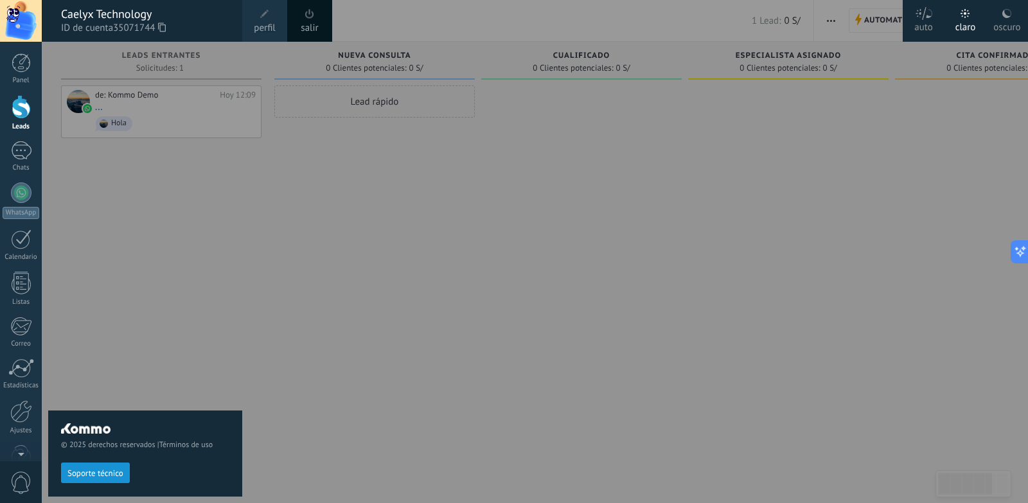
click at [306, 17] on span at bounding box center [309, 14] width 9 height 10
